Goal: Information Seeking & Learning: Learn about a topic

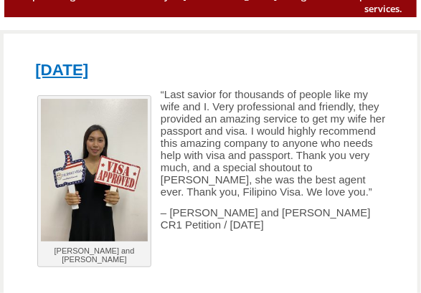
click at [238, 137] on p "“Last savior for thousands of people like my wife and I. Very professional and …" at bounding box center [210, 143] width 365 height 110
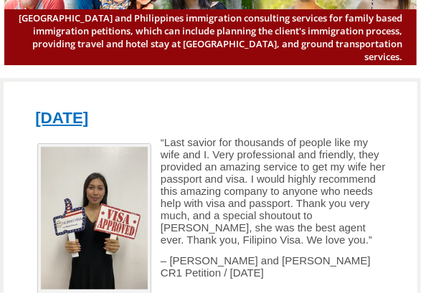
scroll to position [143, 0]
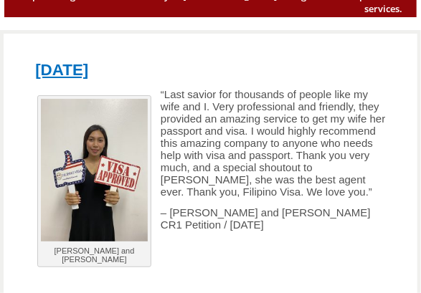
drag, startPoint x: 159, startPoint y: 214, endPoint x: 313, endPoint y: 214, distance: 154.2
click at [313, 214] on p "– [PERSON_NAME] and [PERSON_NAME] CR1 Petition / [DATE]" at bounding box center [210, 219] width 365 height 24
click at [270, 207] on p "– [PERSON_NAME] and [PERSON_NAME] CR1 Petition / [DATE]" at bounding box center [210, 219] width 365 height 24
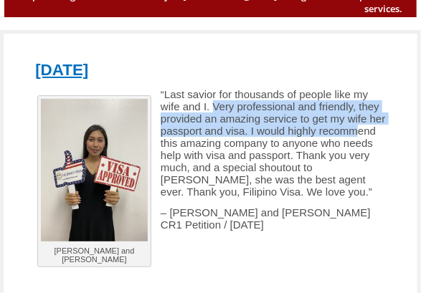
drag, startPoint x: 214, startPoint y: 95, endPoint x: 356, endPoint y: 124, distance: 145.1
click at [356, 124] on p "“Last savior for thousands of people like my wife and I. Very professional and …" at bounding box center [210, 143] width 365 height 110
click at [356, 125] on p "“Last savior for thousands of people like my wife and I. Very professional and …" at bounding box center [210, 143] width 365 height 110
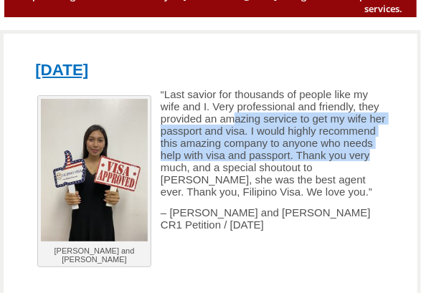
drag, startPoint x: 233, startPoint y: 109, endPoint x: 385, endPoint y: 148, distance: 156.9
click at [385, 148] on p "“Last savior for thousands of people like my wife and I. Very professional and …" at bounding box center [210, 143] width 365 height 110
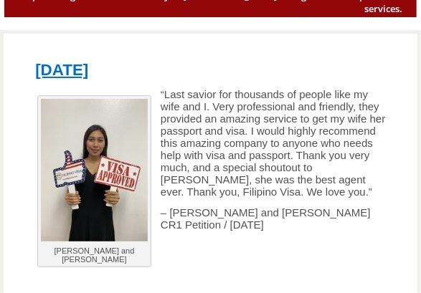
click at [363, 181] on p "“Last savior for thousands of people like my wife and I. Very professional and …" at bounding box center [210, 143] width 365 height 110
click at [302, 197] on div "[PERSON_NAME] and [PERSON_NAME] “Last savior for thousands of people like my wi…" at bounding box center [210, 201] width 365 height 226
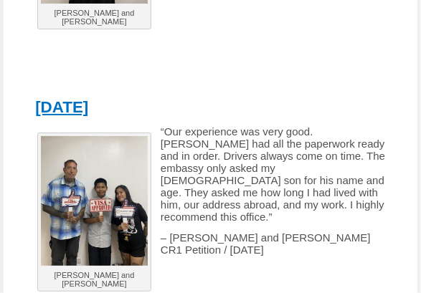
scroll to position [382, 0]
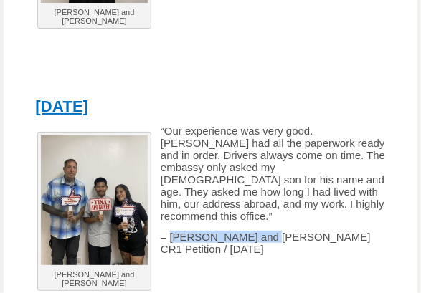
drag, startPoint x: 168, startPoint y: 218, endPoint x: 281, endPoint y: 218, distance: 113.3
click at [281, 231] on p "– [PERSON_NAME] and [PERSON_NAME] CR1 Petition / [DATE]" at bounding box center [210, 243] width 365 height 24
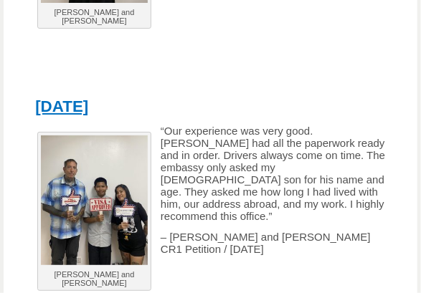
click at [212, 264] on p at bounding box center [210, 270] width 365 height 12
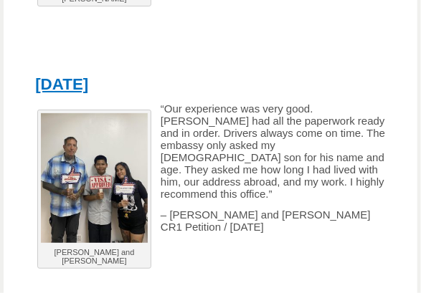
scroll to position [430, 0]
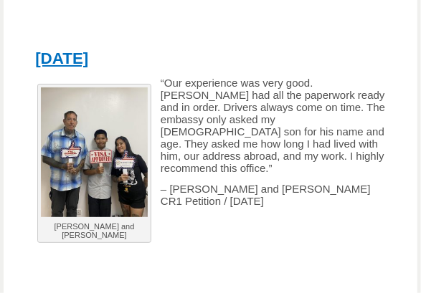
drag, startPoint x: 192, startPoint y: 54, endPoint x: 21, endPoint y: 54, distance: 171.5
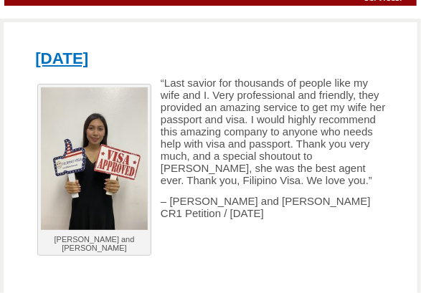
scroll to position [143, 0]
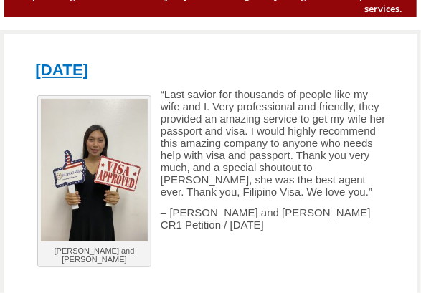
click at [281, 138] on p "“Last savior for thousands of people like my wife and I. Very professional and …" at bounding box center [210, 143] width 365 height 110
click at [281, 148] on p "“Last savior for thousands of people like my wife and I. Very professional and …" at bounding box center [210, 143] width 365 height 110
